Goal: Transaction & Acquisition: Obtain resource

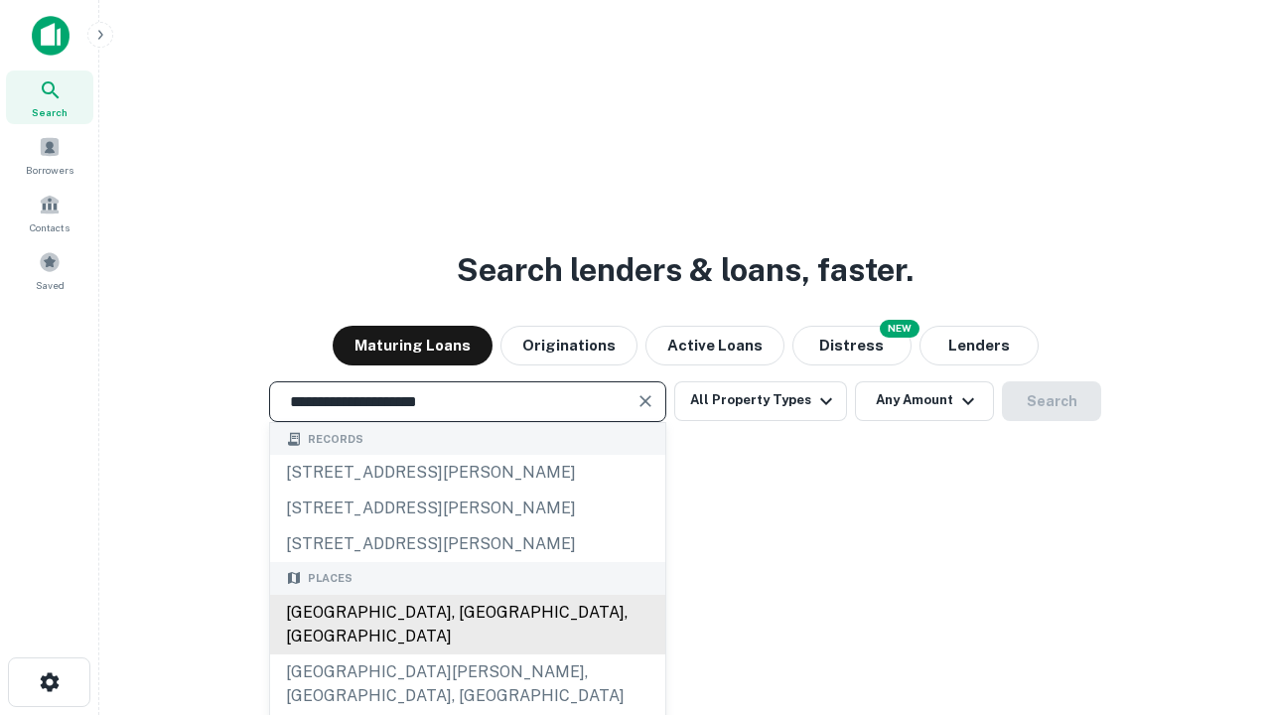
click at [467, 655] on div "Santa Monica, CA, USA" at bounding box center [467, 625] width 395 height 60
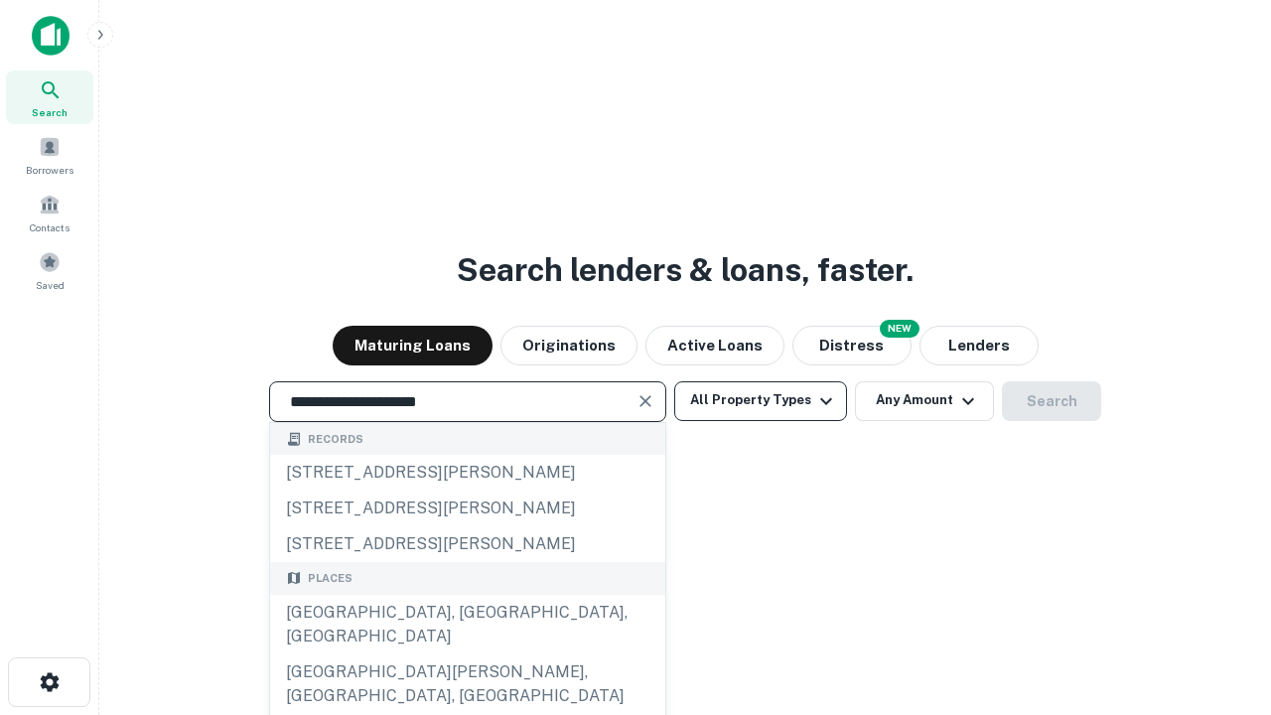
click at [761, 400] on button "All Property Types" at bounding box center [760, 401] width 173 height 40
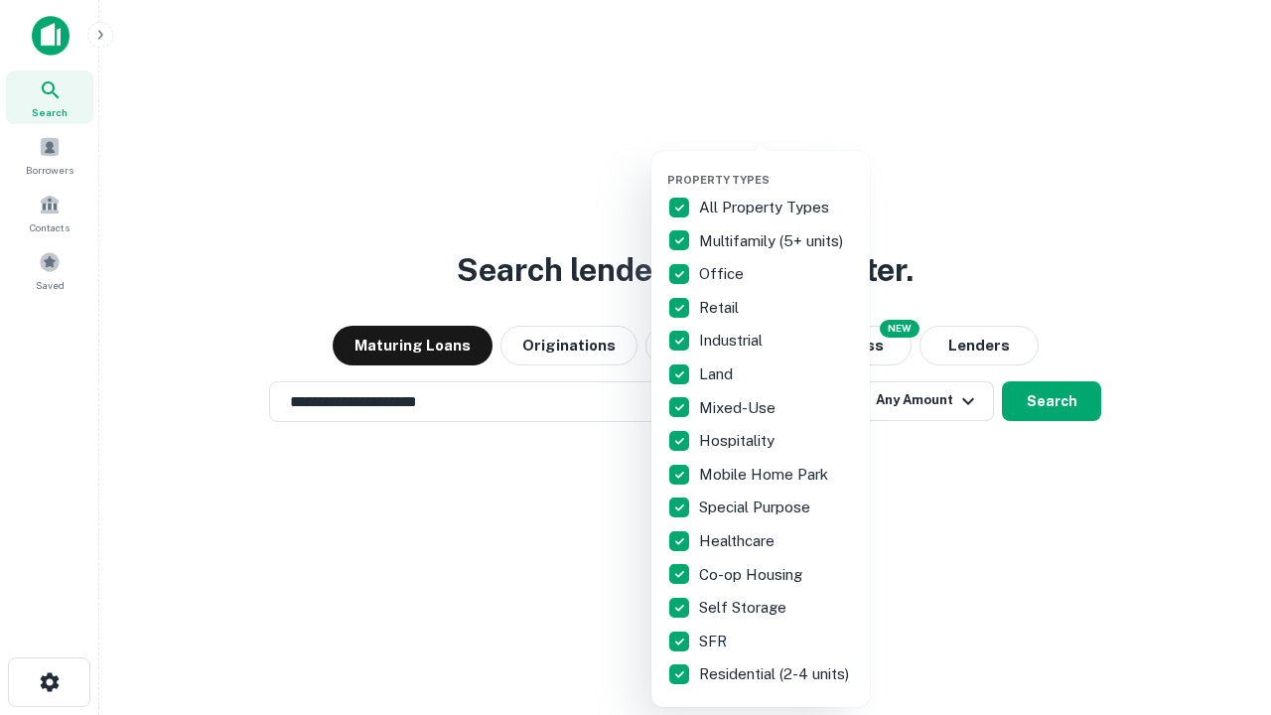
type input "**********"
click at [777, 167] on button "button" at bounding box center [776, 167] width 219 height 1
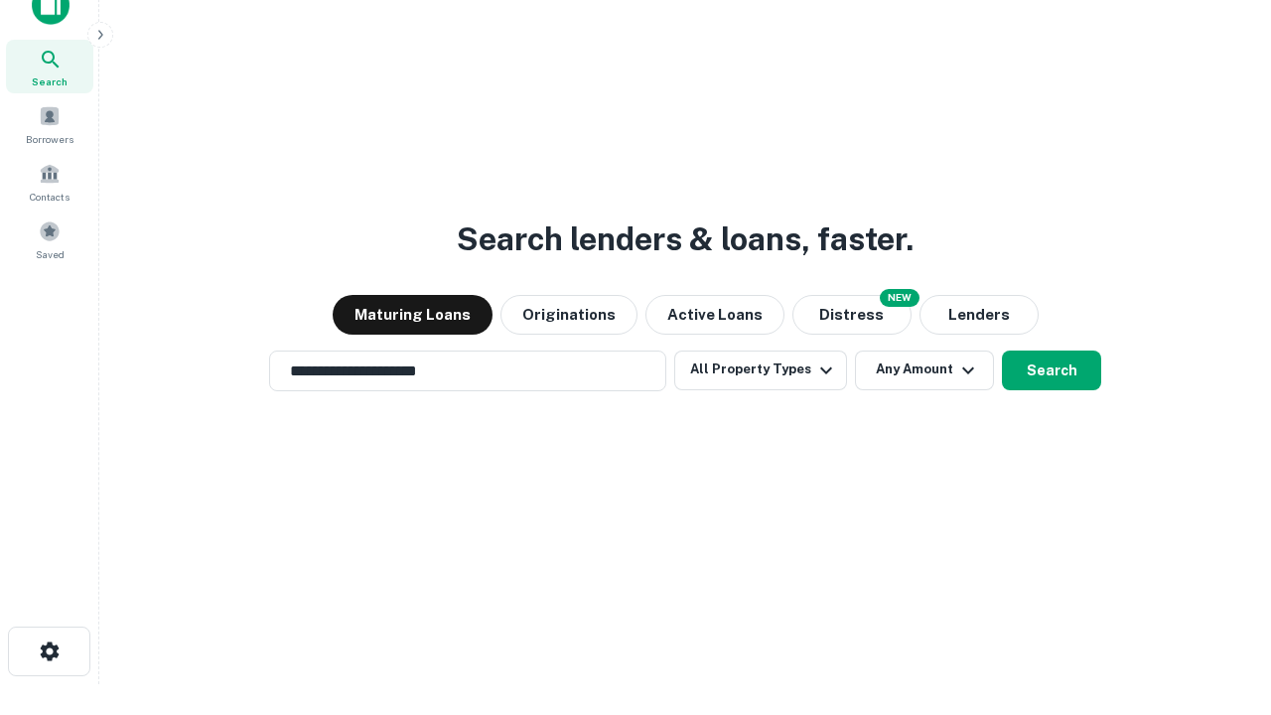
scroll to position [12, 239]
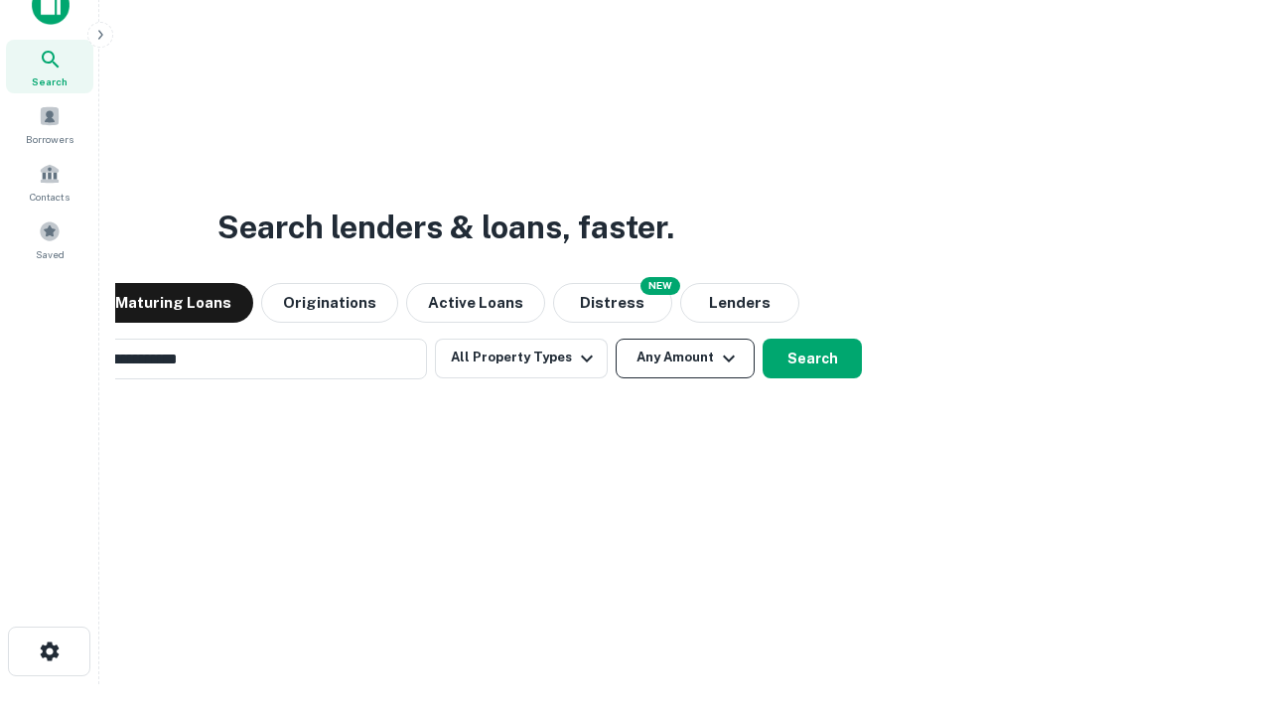
click at [616, 339] on button "Any Amount" at bounding box center [685, 359] width 139 height 40
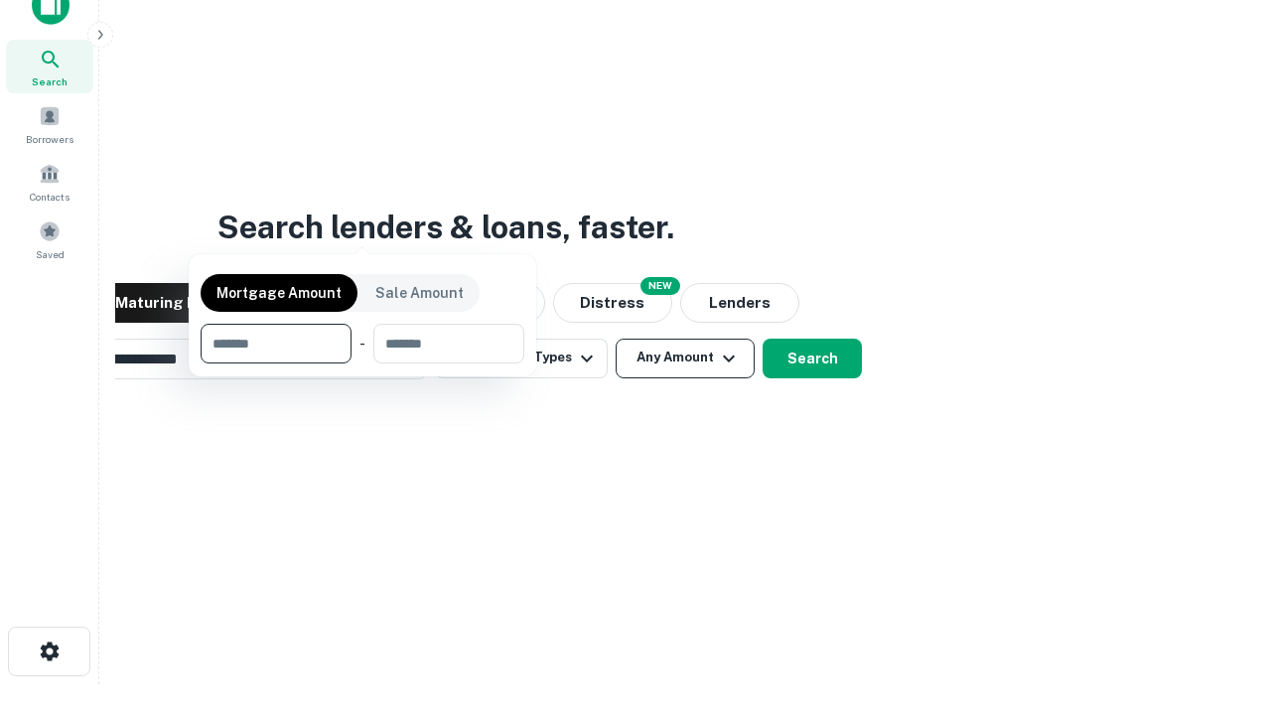
scroll to position [143, 562]
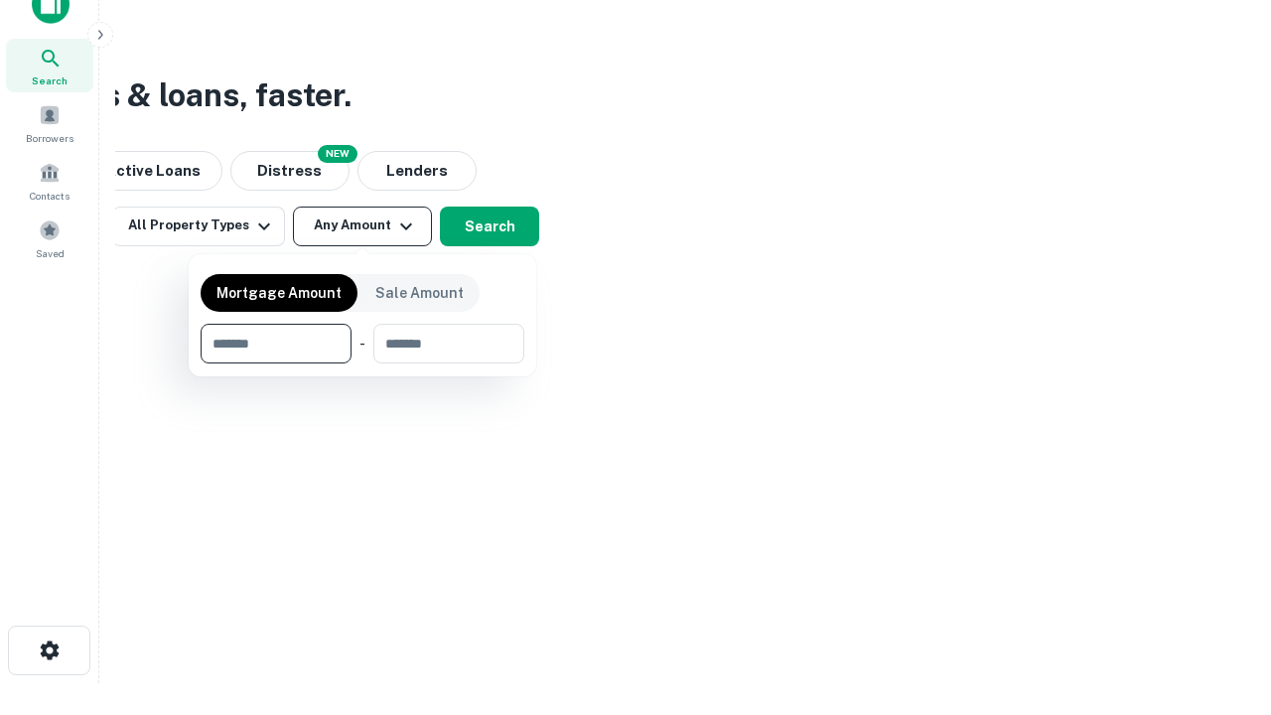
type input "*******"
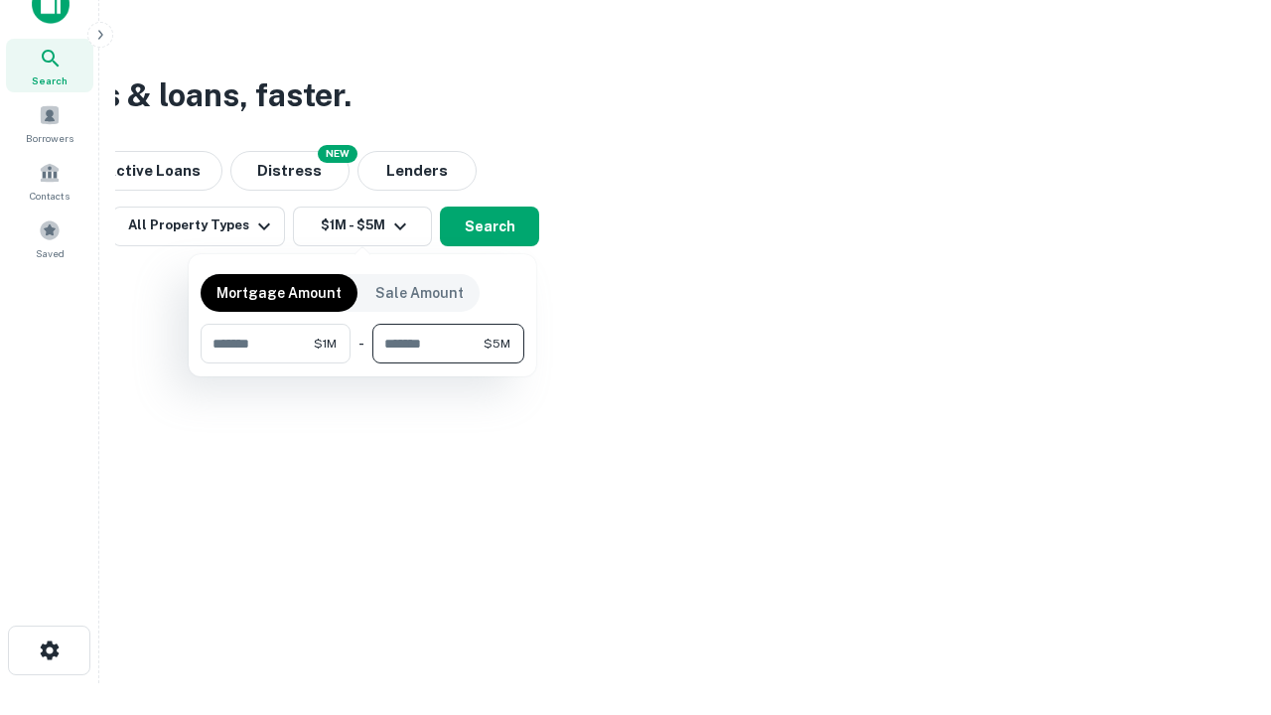
type input "*******"
click at [363, 364] on button "button" at bounding box center [363, 364] width 324 height 1
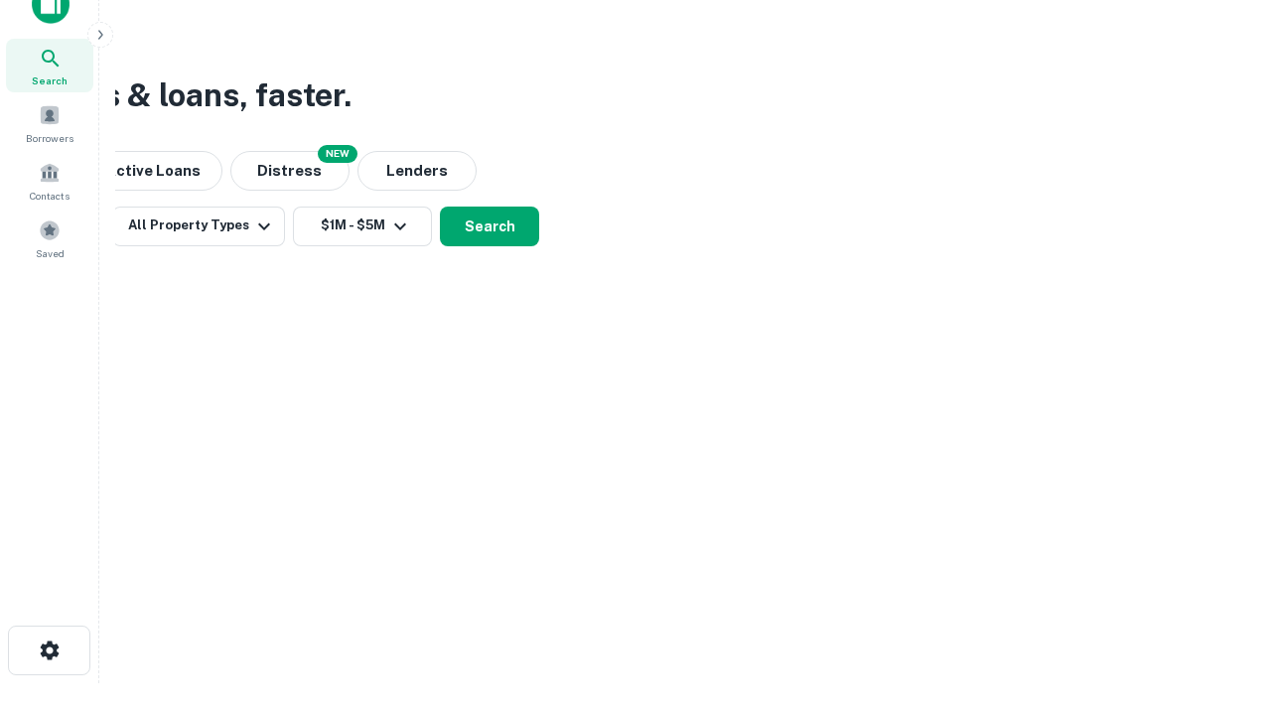
scroll to position [12, 366]
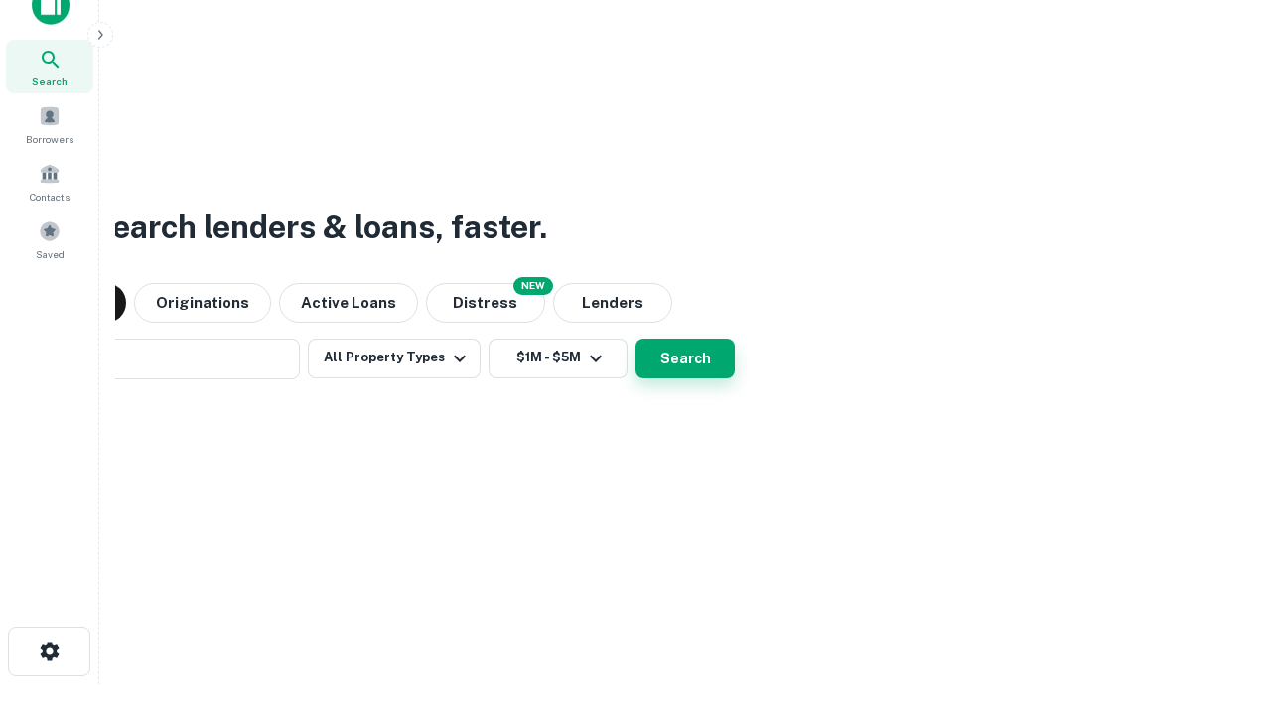
click at [636, 339] on button "Search" at bounding box center [685, 359] width 99 height 40
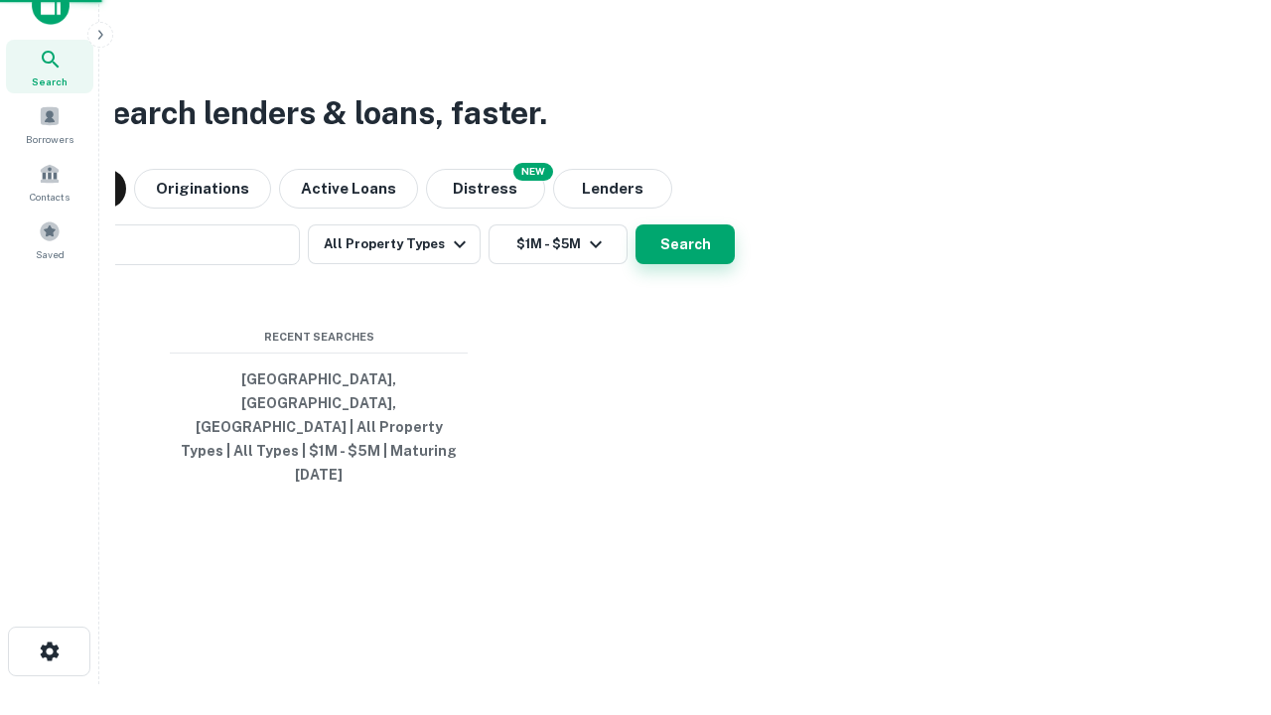
scroll to position [53, 562]
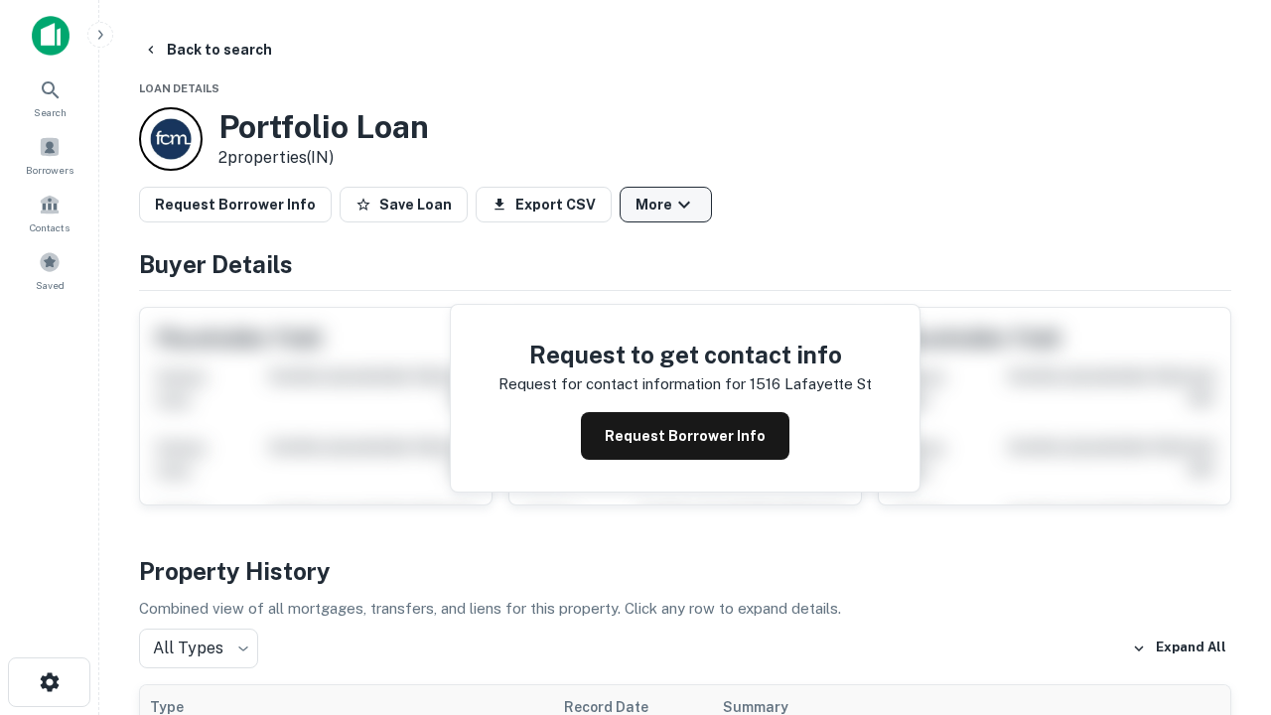
click at [665, 205] on button "More" at bounding box center [666, 205] width 92 height 36
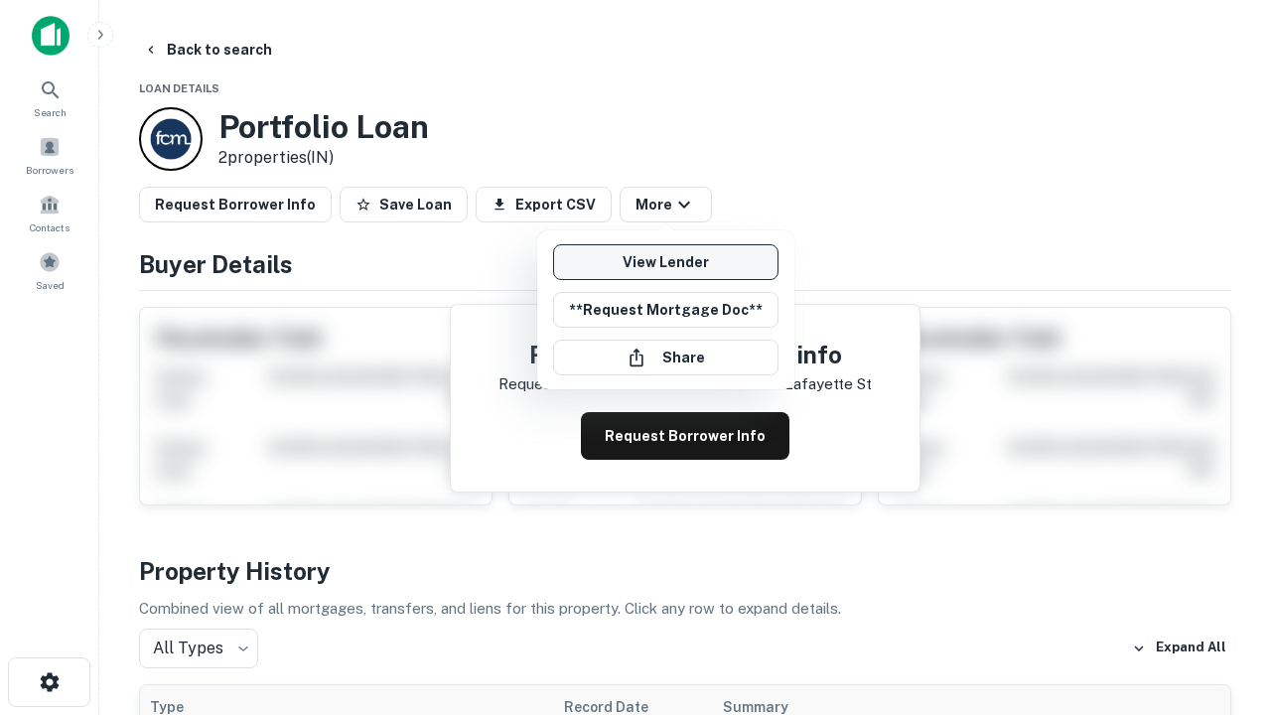
click at [665, 262] on link "View Lender" at bounding box center [665, 262] width 225 height 36
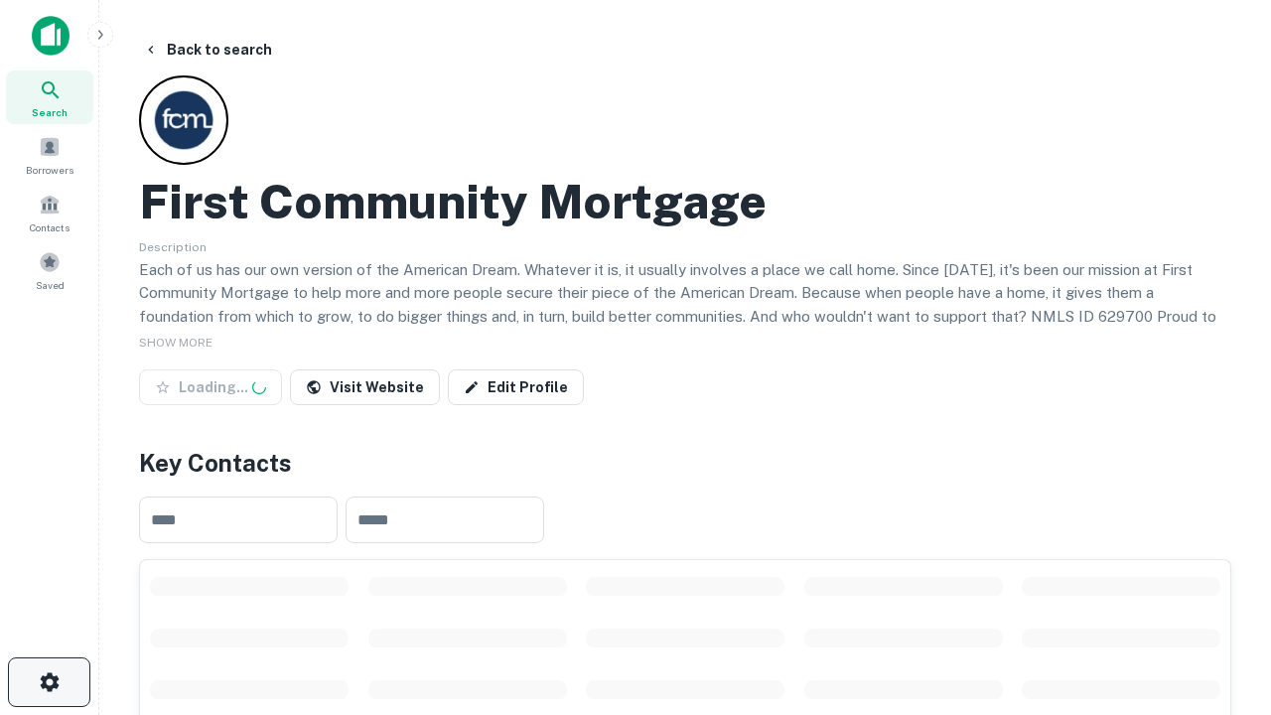
click at [49, 682] on icon "button" at bounding box center [50, 682] width 24 height 24
